Goal: Task Accomplishment & Management: Manage account settings

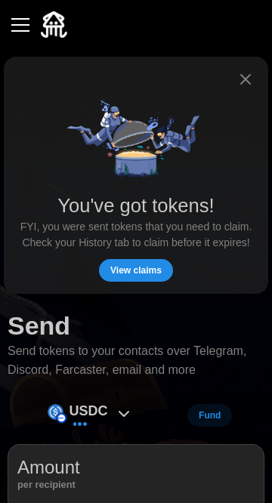
click at [15, 27] on button "button" at bounding box center [21, 25] width 26 height 26
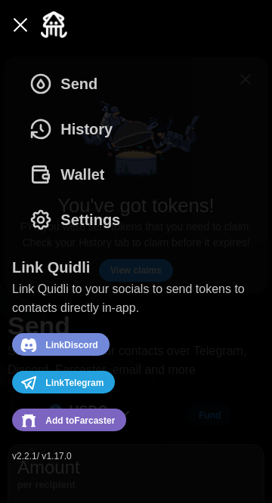
click at [252, 73] on div "Send History Wallet Settings" at bounding box center [136, 151] width 248 height 181
click at [14, 34] on button "button" at bounding box center [21, 25] width 26 height 26
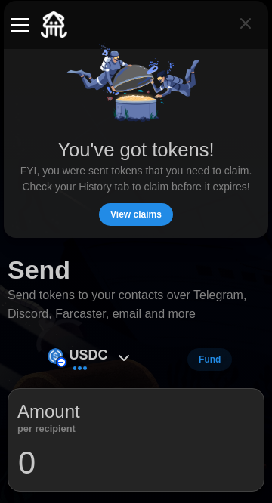
scroll to position [57, 0]
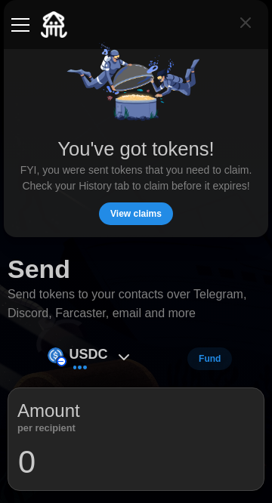
click at [154, 218] on span "View claims" at bounding box center [135, 213] width 51 height 21
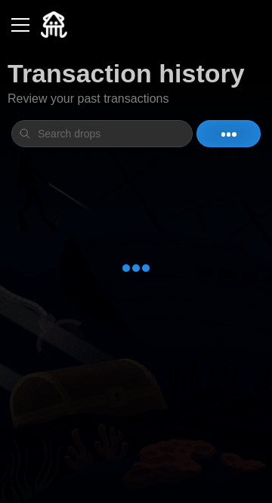
click at [17, 27] on button "button" at bounding box center [21, 25] width 26 height 26
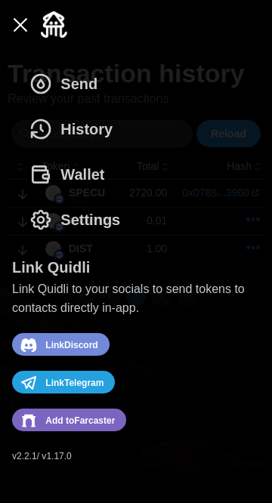
click at [256, 72] on div "Send History Wallet Settings" at bounding box center [136, 151] width 248 height 181
click at [14, 35] on button "button" at bounding box center [21, 25] width 26 height 26
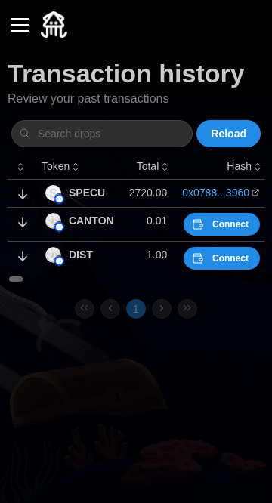
click at [20, 258] on icon at bounding box center [21, 259] width 4 height 4
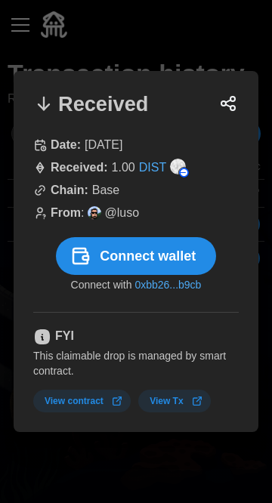
click at [227, 35] on div at bounding box center [136, 251] width 272 height 503
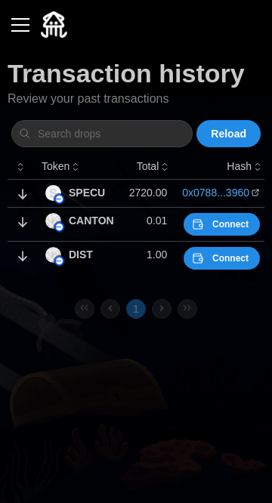
click at [23, 225] on icon at bounding box center [25, 225] width 4 height 4
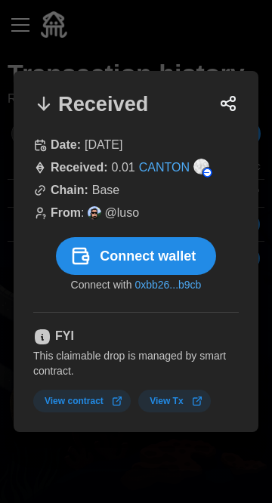
click at [100, 211] on div "@ luso" at bounding box center [113, 213] width 51 height 19
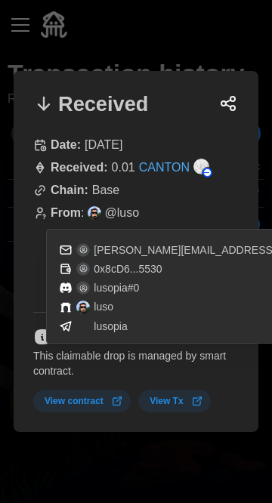
click at [218, 25] on div at bounding box center [136, 251] width 272 height 503
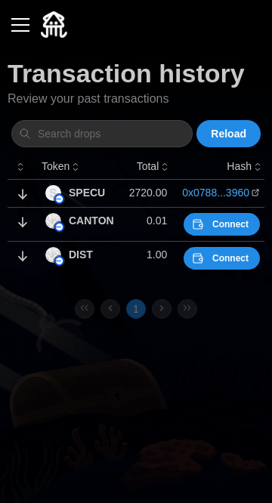
click at [21, 26] on div "button" at bounding box center [20, 25] width 18 height 2
click at [25, 27] on button "button" at bounding box center [21, 25] width 26 height 26
click at [26, 36] on button "button" at bounding box center [21, 25] width 26 height 26
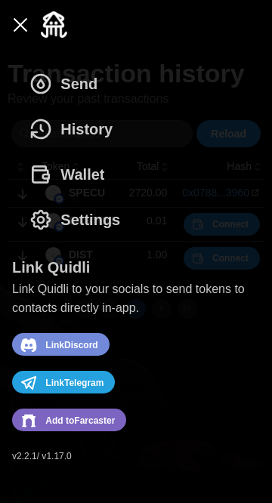
click at [97, 167] on span "Wallet" at bounding box center [82, 175] width 44 height 44
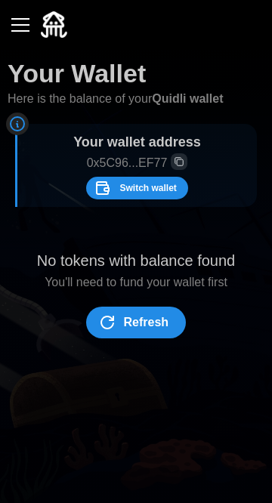
click at [169, 318] on button "Refresh" at bounding box center [136, 323] width 100 height 32
